Goal: Navigation & Orientation: Find specific page/section

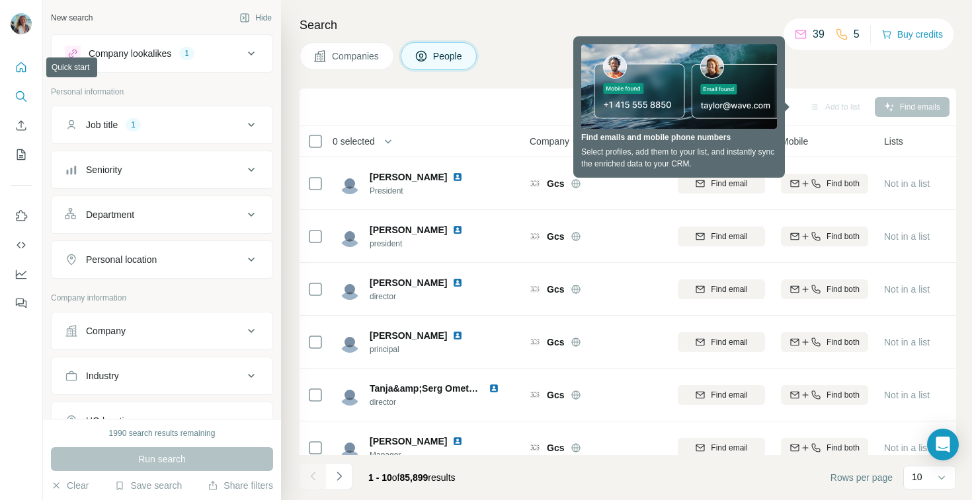
click at [20, 77] on button "Quick start" at bounding box center [21, 68] width 21 height 24
